Goal: Navigation & Orientation: Find specific page/section

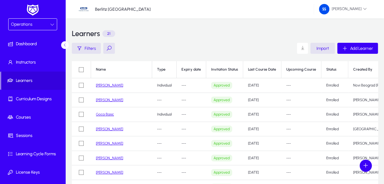
click at [37, 27] on div "Operations" at bounding box center [30, 24] width 39 height 8
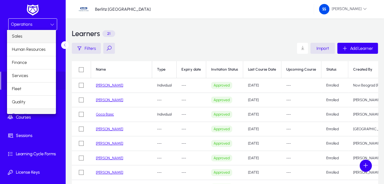
click at [33, 40] on mat-option "Sales" at bounding box center [31, 36] width 49 height 13
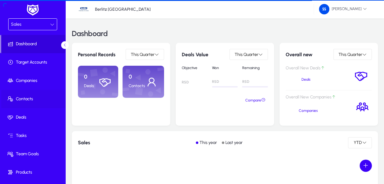
click at [29, 101] on span "Contacts" at bounding box center [33, 99] width 65 height 6
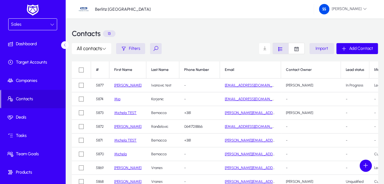
click at [26, 25] on div "Sales" at bounding box center [30, 24] width 39 height 8
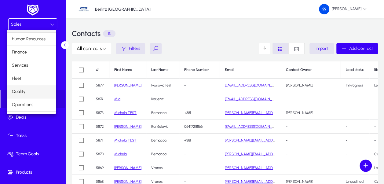
scroll to position [20, 0]
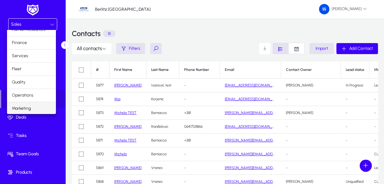
click at [34, 108] on mat-option "Marketing" at bounding box center [31, 108] width 49 height 13
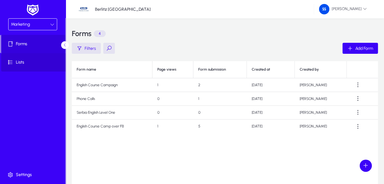
click at [30, 61] on span "Lists" at bounding box center [33, 62] width 65 height 6
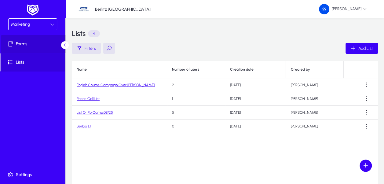
click at [42, 50] on span at bounding box center [33, 44] width 65 height 15
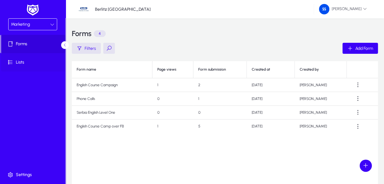
click at [24, 62] on span "Lists" at bounding box center [33, 62] width 65 height 6
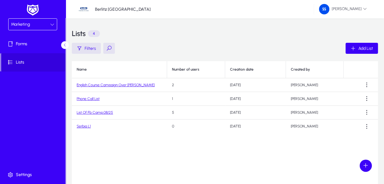
click at [85, 126] on link "Serbia L1" at bounding box center [84, 126] width 14 height 4
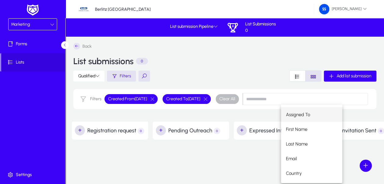
click at [353, 151] on div "Assigned To First Name Last Name Email Country City Native Language Mobile Phon…" at bounding box center [326, 144] width 91 height 78
click at [273, 167] on div "Back List submissions 0 Qualified Filters Add list submission Filters Created F…" at bounding box center [315, 113] width 498 height 153
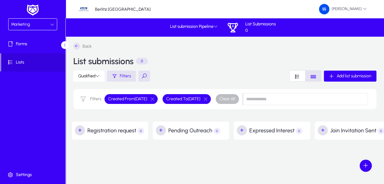
drag, startPoint x: 280, startPoint y: 165, endPoint x: 295, endPoint y: 154, distance: 17.7
click at [281, 165] on div "Back List submissions 0 Qualified Filters Add list submission Filters Created F…" at bounding box center [315, 113] width 498 height 153
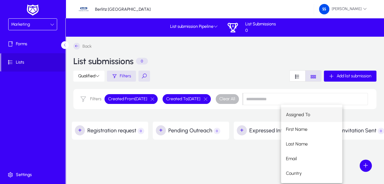
click at [326, 104] on input at bounding box center [305, 99] width 125 height 12
click at [225, 161] on div "Back List submissions 0 Qualified Filters Add list submission Filters Created F…" at bounding box center [315, 113] width 498 height 153
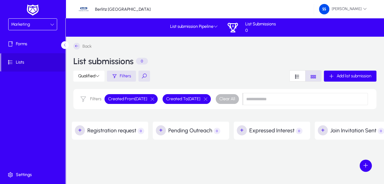
drag, startPoint x: 214, startPoint y: 159, endPoint x: 314, endPoint y: 154, distance: 100.5
click at [314, 154] on div "+ Registration request 0 + Pending Outreach 0 + Expressed Interest 0 + Join Inv…" at bounding box center [314, 140] width 485 height 38
drag, startPoint x: 314, startPoint y: 154, endPoint x: 288, endPoint y: 155, distance: 26.0
click at [288, 155] on div at bounding box center [272, 148] width 76 height 18
click at [31, 21] on div "Marketing" at bounding box center [30, 24] width 39 height 8
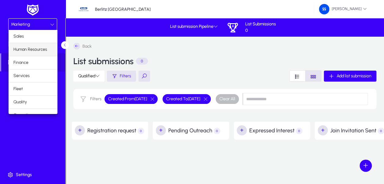
click at [33, 48] on span "Human Resources" at bounding box center [30, 49] width 34 height 7
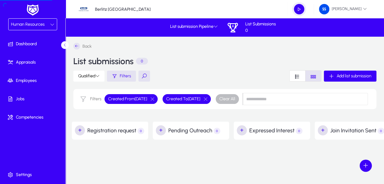
click at [36, 27] on div "Human Resources" at bounding box center [30, 24] width 39 height 8
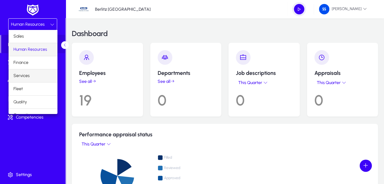
scroll to position [20, 0]
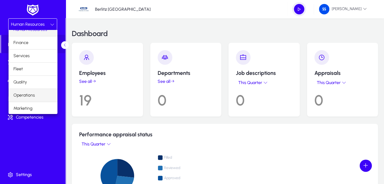
click at [31, 95] on span "Operations" at bounding box center [23, 95] width 21 height 7
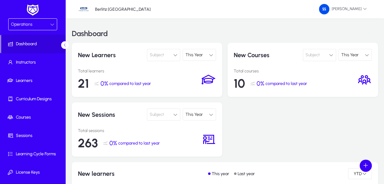
click at [42, 23] on div "Operations" at bounding box center [30, 24] width 39 height 8
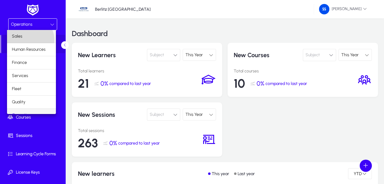
click at [30, 40] on mat-option "Sales" at bounding box center [31, 36] width 49 height 13
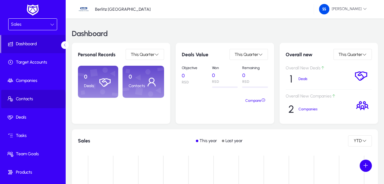
click at [33, 99] on span "Contacts" at bounding box center [33, 99] width 65 height 6
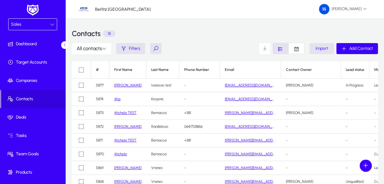
scroll to position [31, 0]
